Goal: Task Accomplishment & Management: Manage account settings

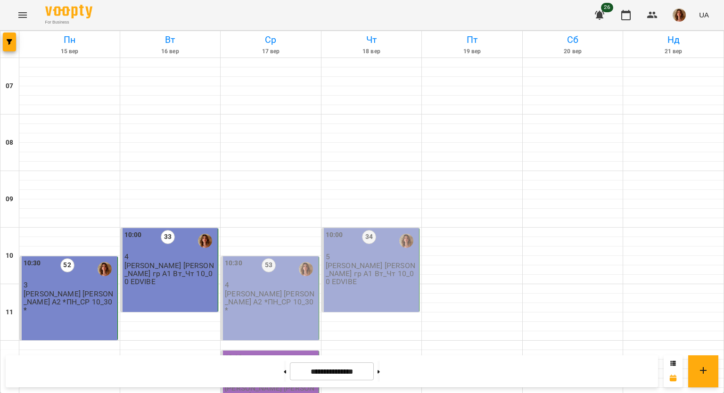
scroll to position [612, 0]
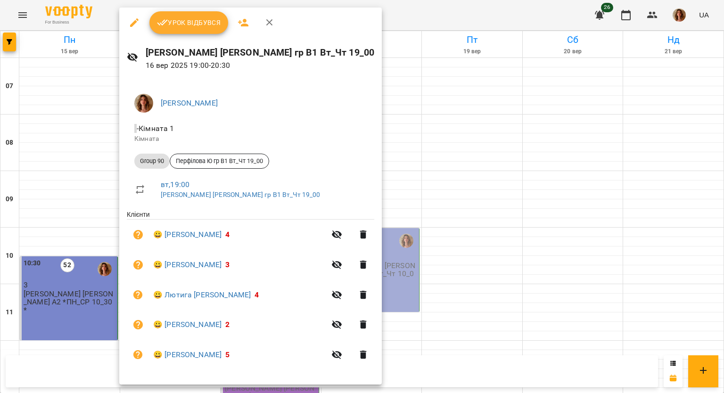
click at [205, 25] on span "Урок відбувся" at bounding box center [189, 22] width 64 height 11
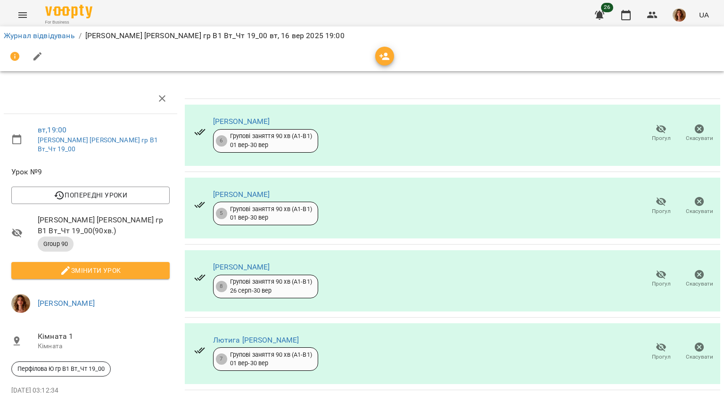
click at [41, 53] on icon "button" at bounding box center [37, 56] width 8 height 8
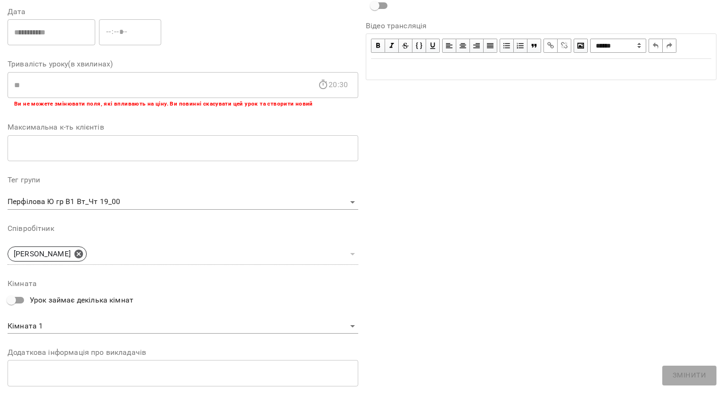
scroll to position [234, 0]
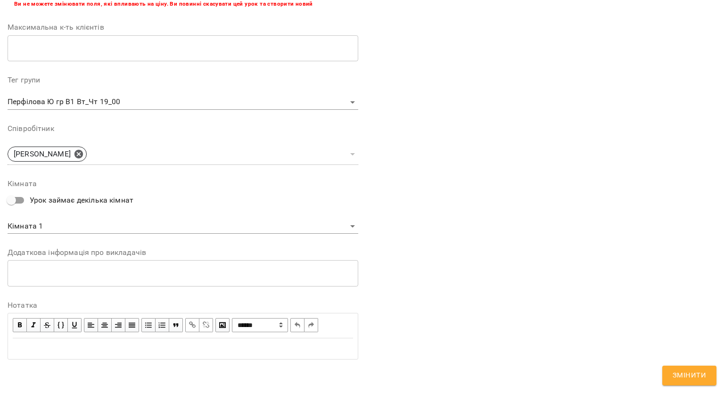
click at [90, 350] on div "Edit text" at bounding box center [183, 348] width 340 height 11
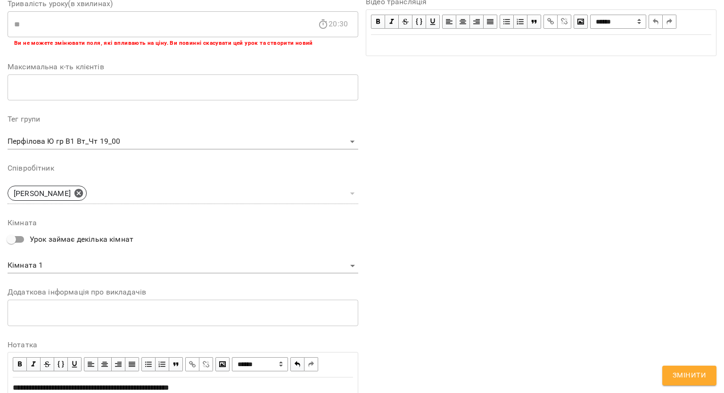
scroll to position [273, 0]
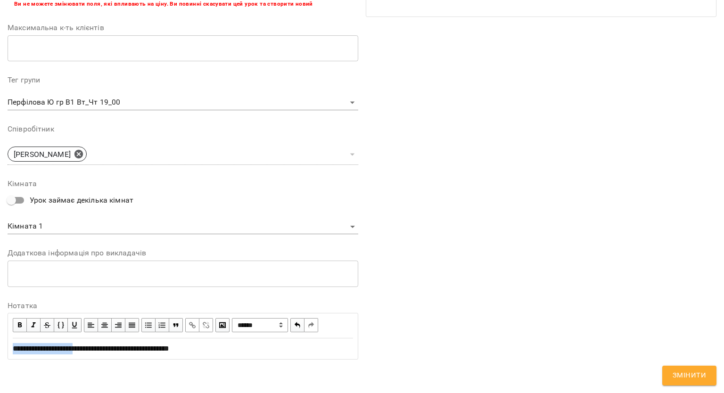
drag, startPoint x: 12, startPoint y: 346, endPoint x: 86, endPoint y: 357, distance: 74.8
click at [86, 357] on div "**********" at bounding box center [182, 349] width 349 height 20
click at [19, 322] on span "button" at bounding box center [20, 325] width 10 height 10
click at [262, 360] on div "**********" at bounding box center [183, 85] width 351 height 563
click at [696, 373] on span "Змінити" at bounding box center [688, 375] width 33 height 12
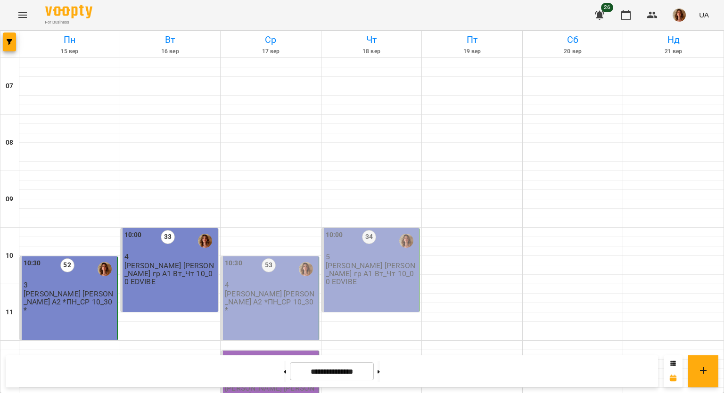
scroll to position [471, 0]
